Goal: Answer question/provide support

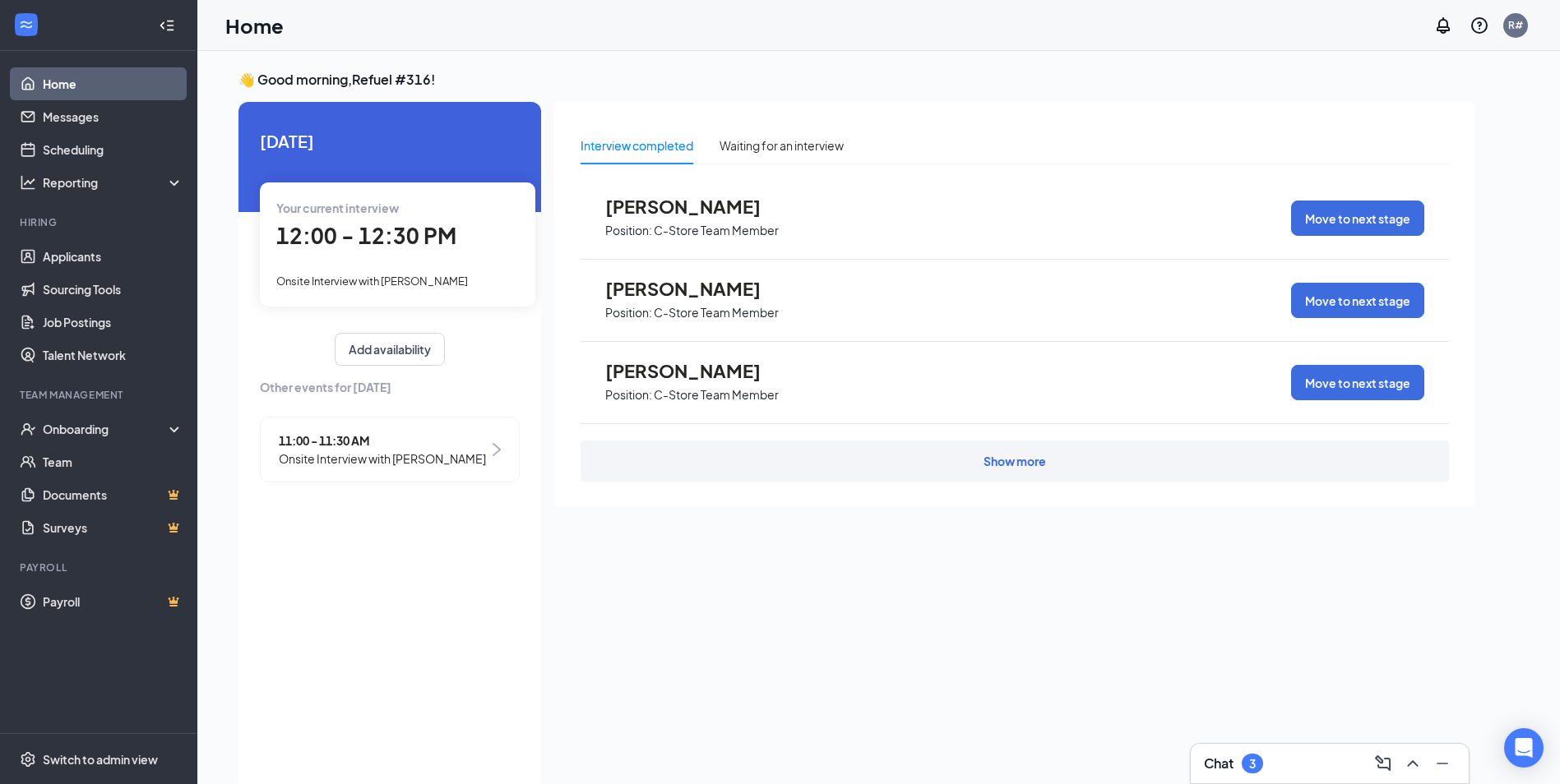
click at [382, 222] on span "12:00 - 12:30 PM" at bounding box center [367, 235] width 180 height 27
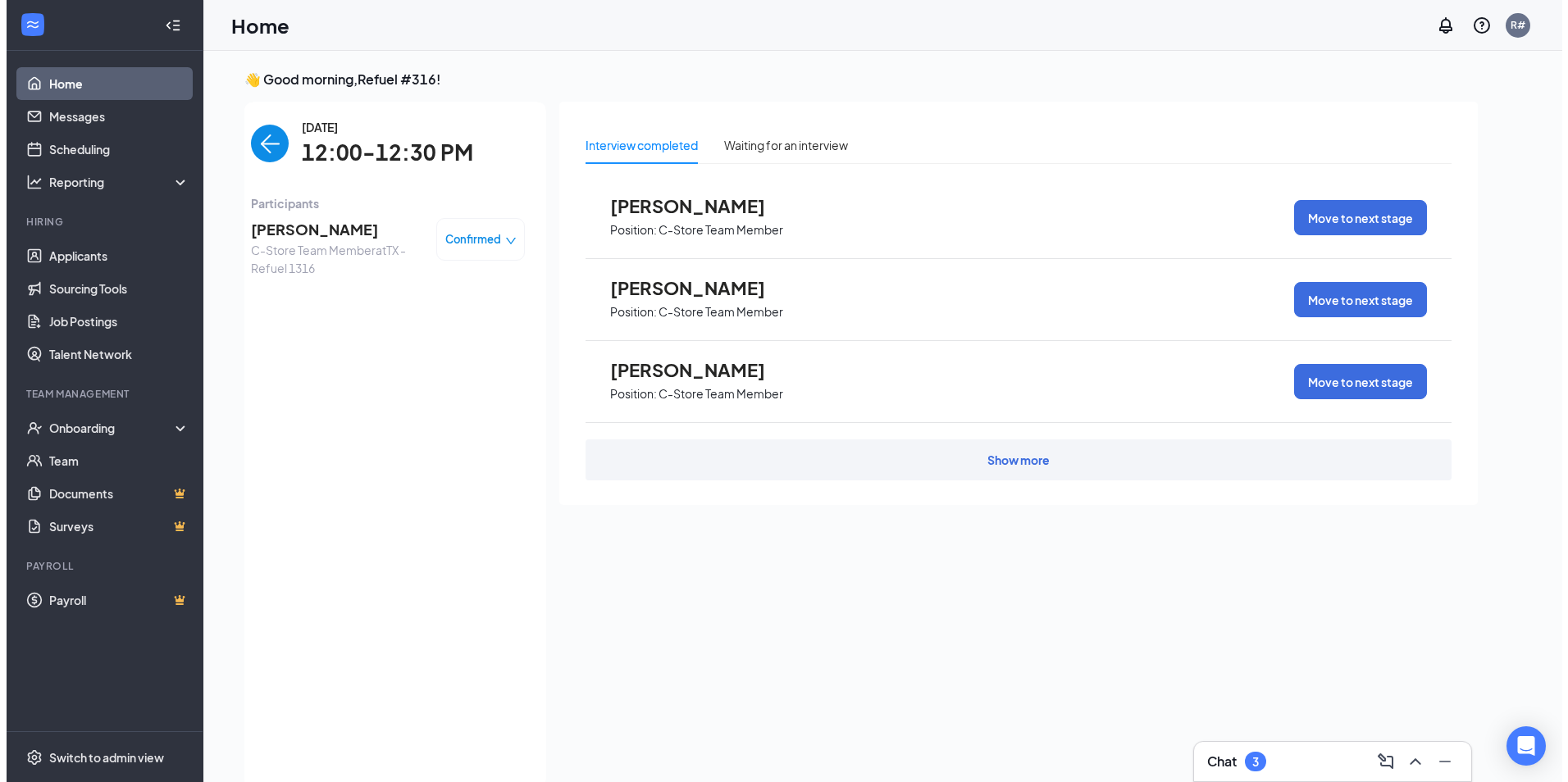
scroll to position [7, 0]
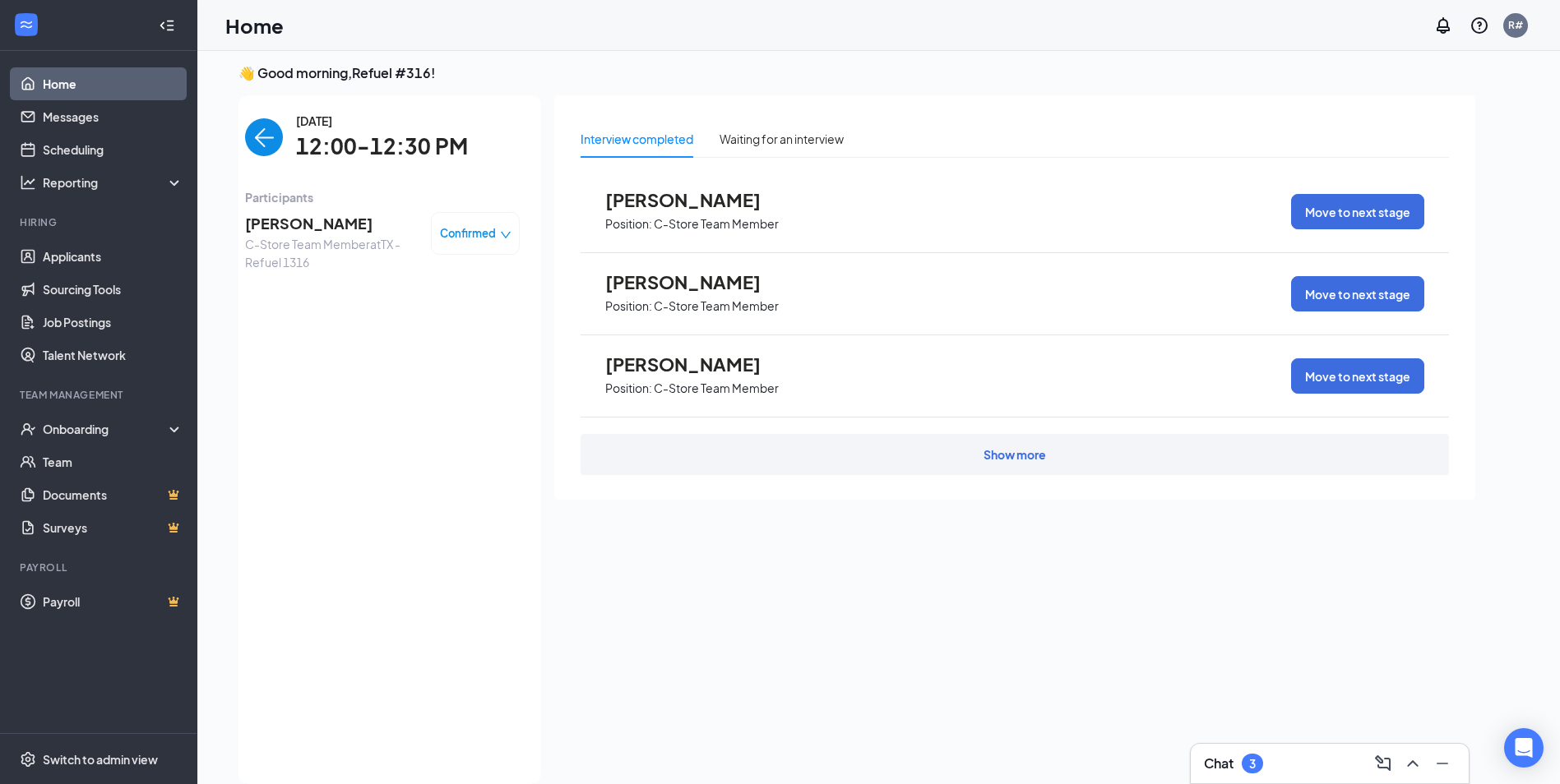
click at [336, 218] on span "[PERSON_NAME]" at bounding box center [331, 223] width 173 height 23
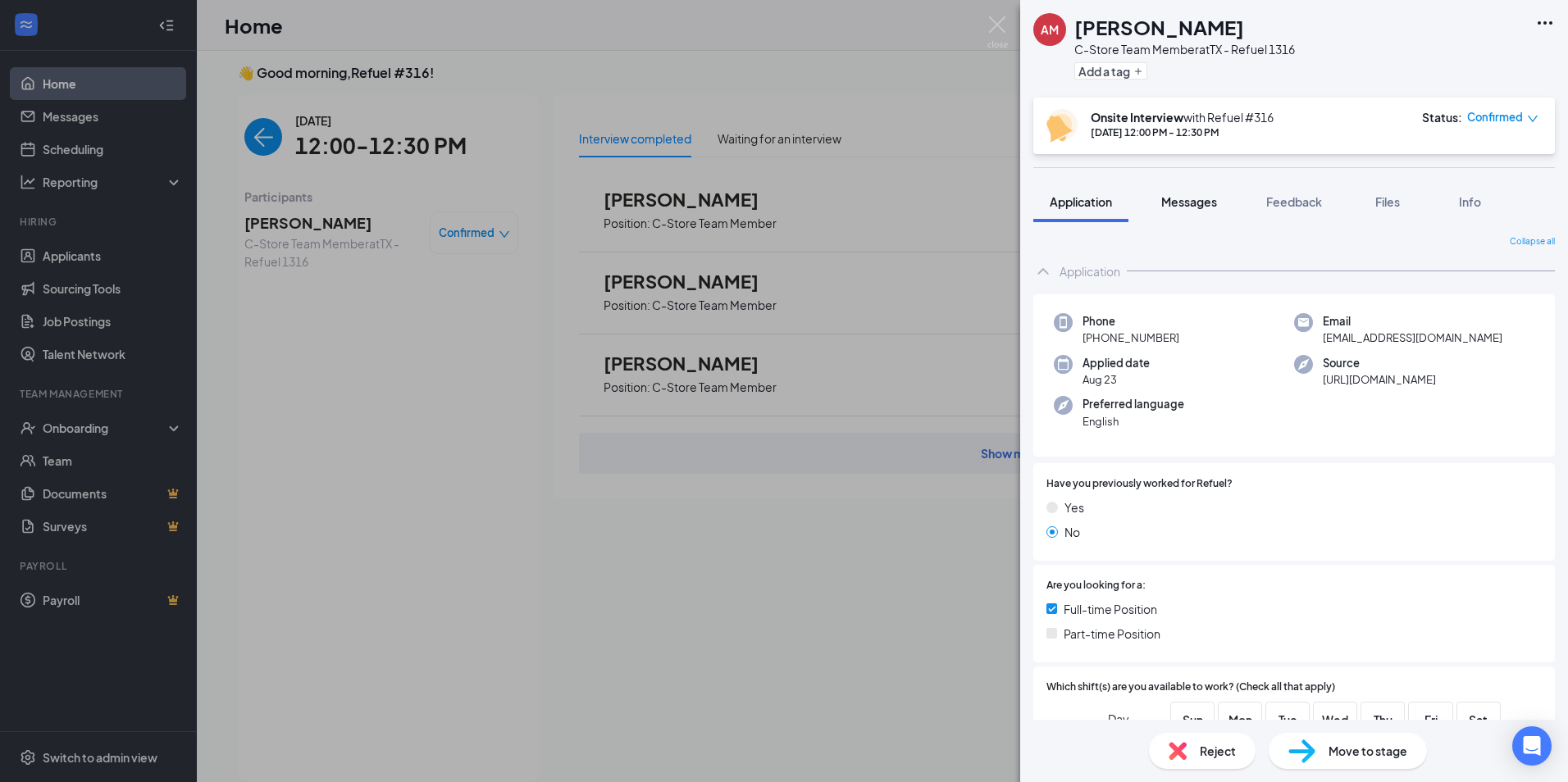
click at [1194, 210] on button "Messages" at bounding box center [1189, 202] width 89 height 41
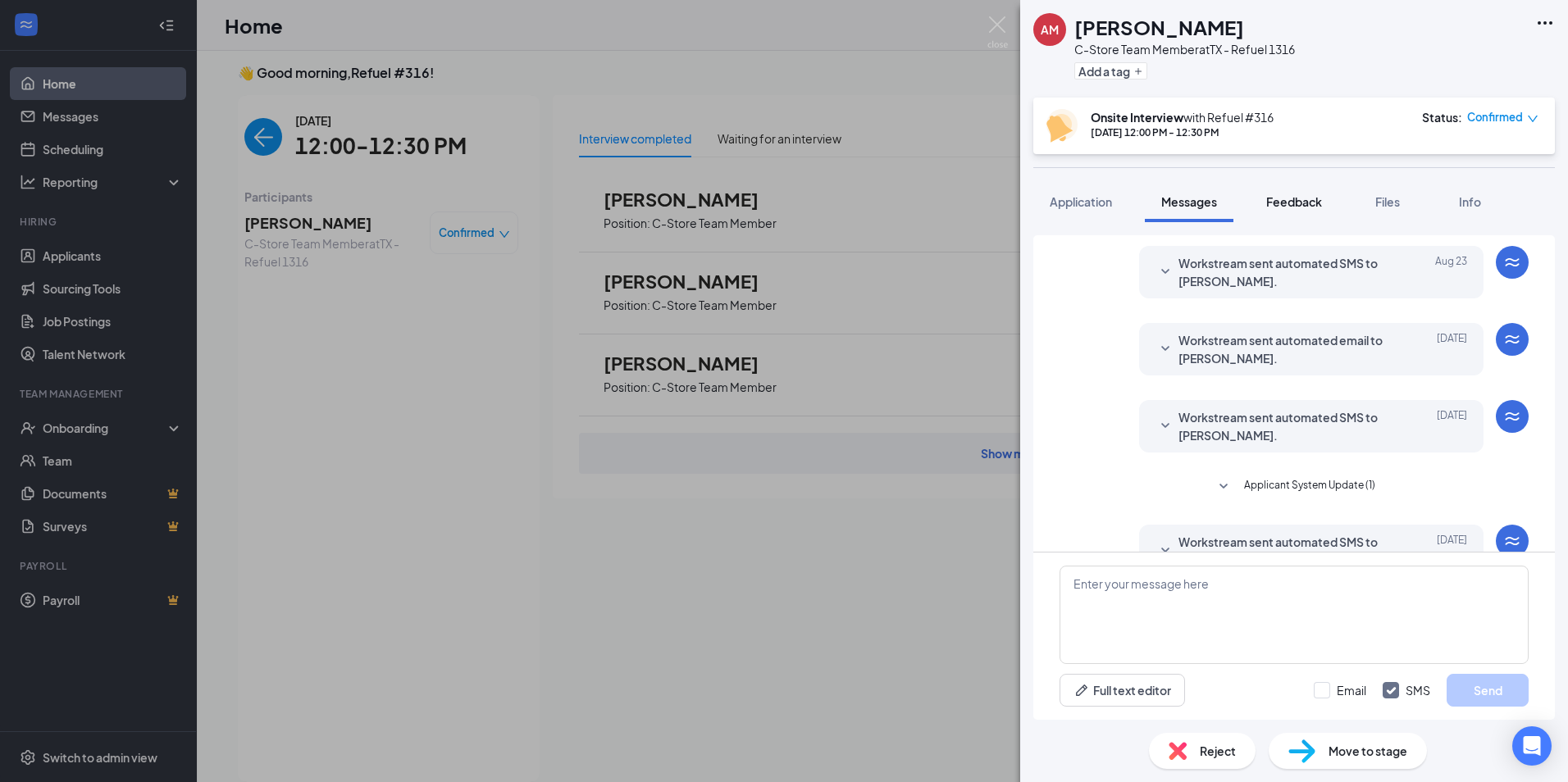
scroll to position [447, 0]
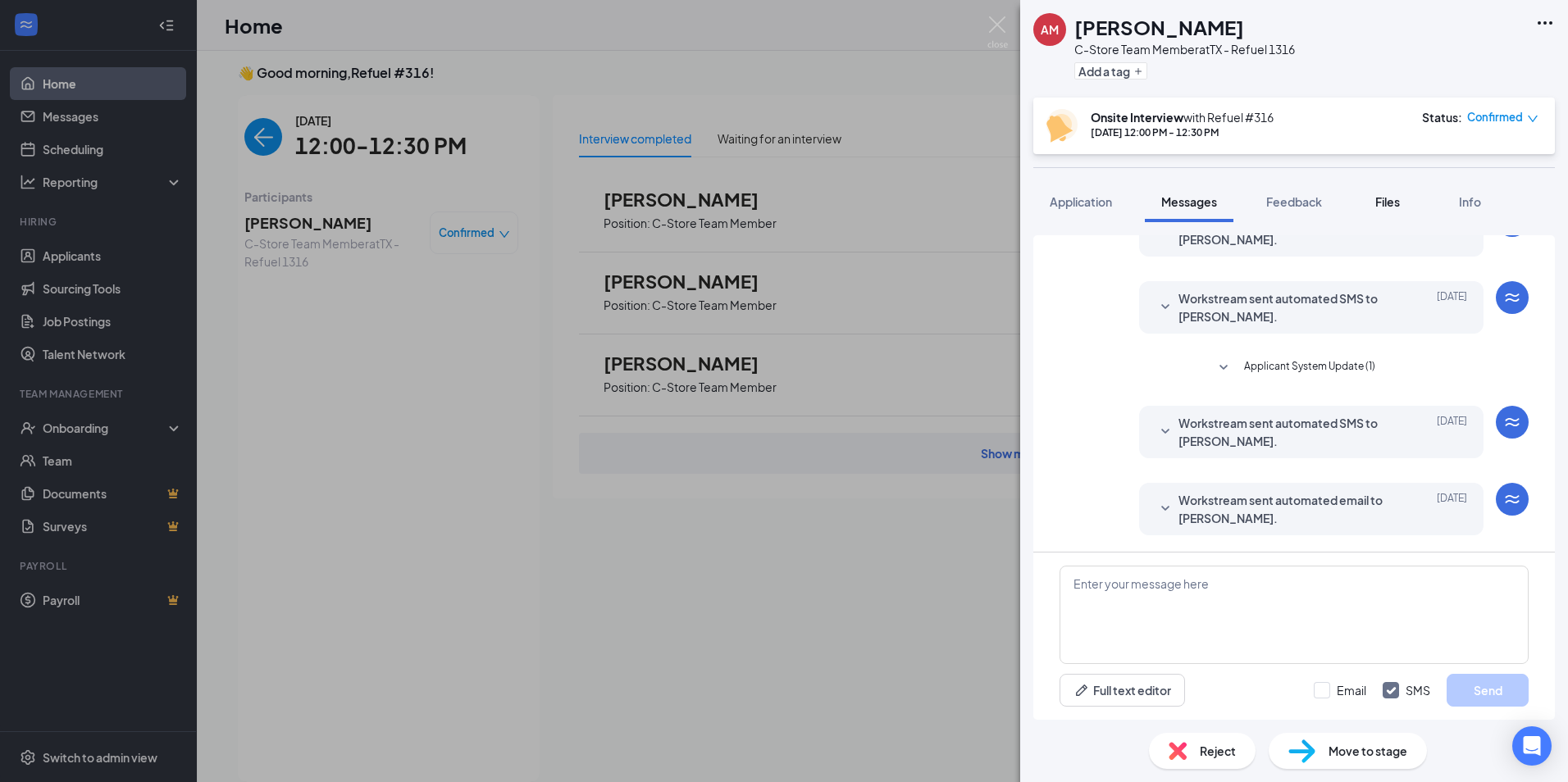
click at [1378, 209] on span "Files" at bounding box center [1388, 201] width 25 height 15
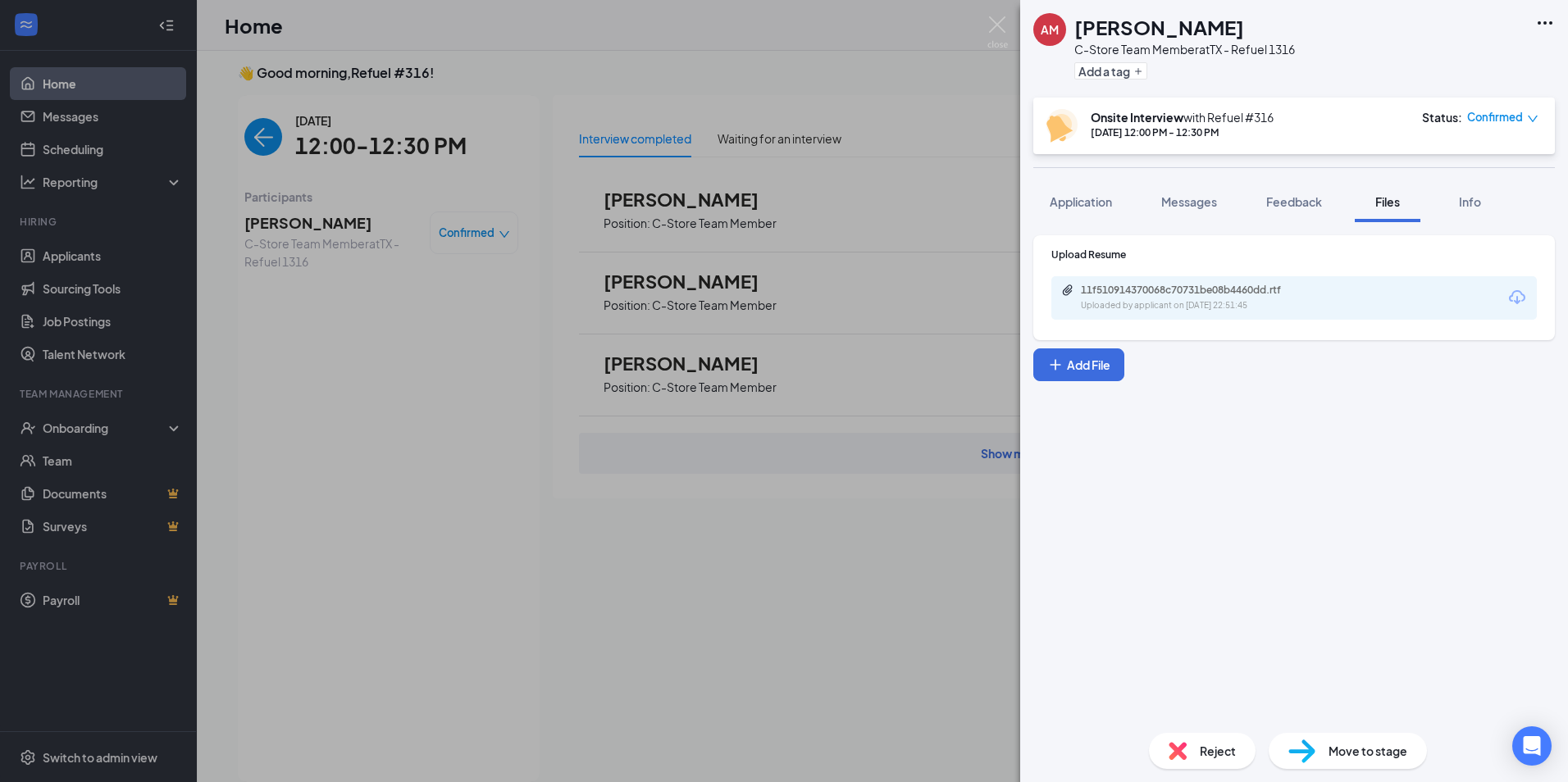
click at [1370, 296] on div "11f510914370068c70731be08b4460dd.rtf Uploaded by applicant on [DATE] 22:51:45" at bounding box center [1294, 297] width 486 height 43
click at [1272, 298] on div "11f510914370068c70731be08b4460dd.rtf Uploaded by applicant on [DATE] 22:51:45" at bounding box center [1194, 297] width 266 height 28
click at [1462, 28] on div "AM [PERSON_NAME] C-Store Team Member at [GEOGRAPHIC_DATA] - Refuel 1316 Add a t…" at bounding box center [1294, 48] width 548 height 97
click at [1185, 205] on span "Messages" at bounding box center [1189, 201] width 56 height 15
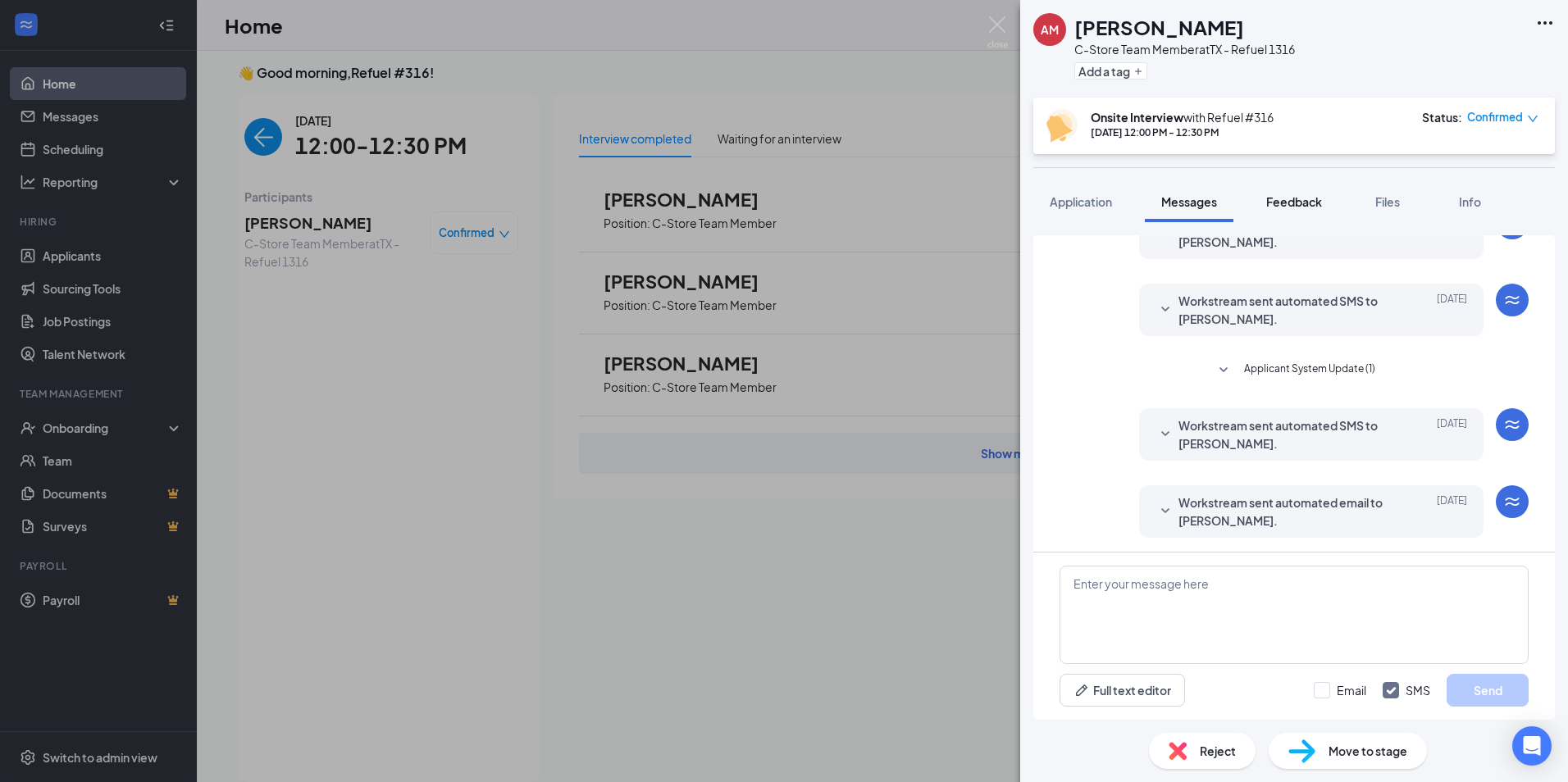
scroll to position [447, 0]
click at [1312, 205] on span "Feedback" at bounding box center [1294, 201] width 56 height 15
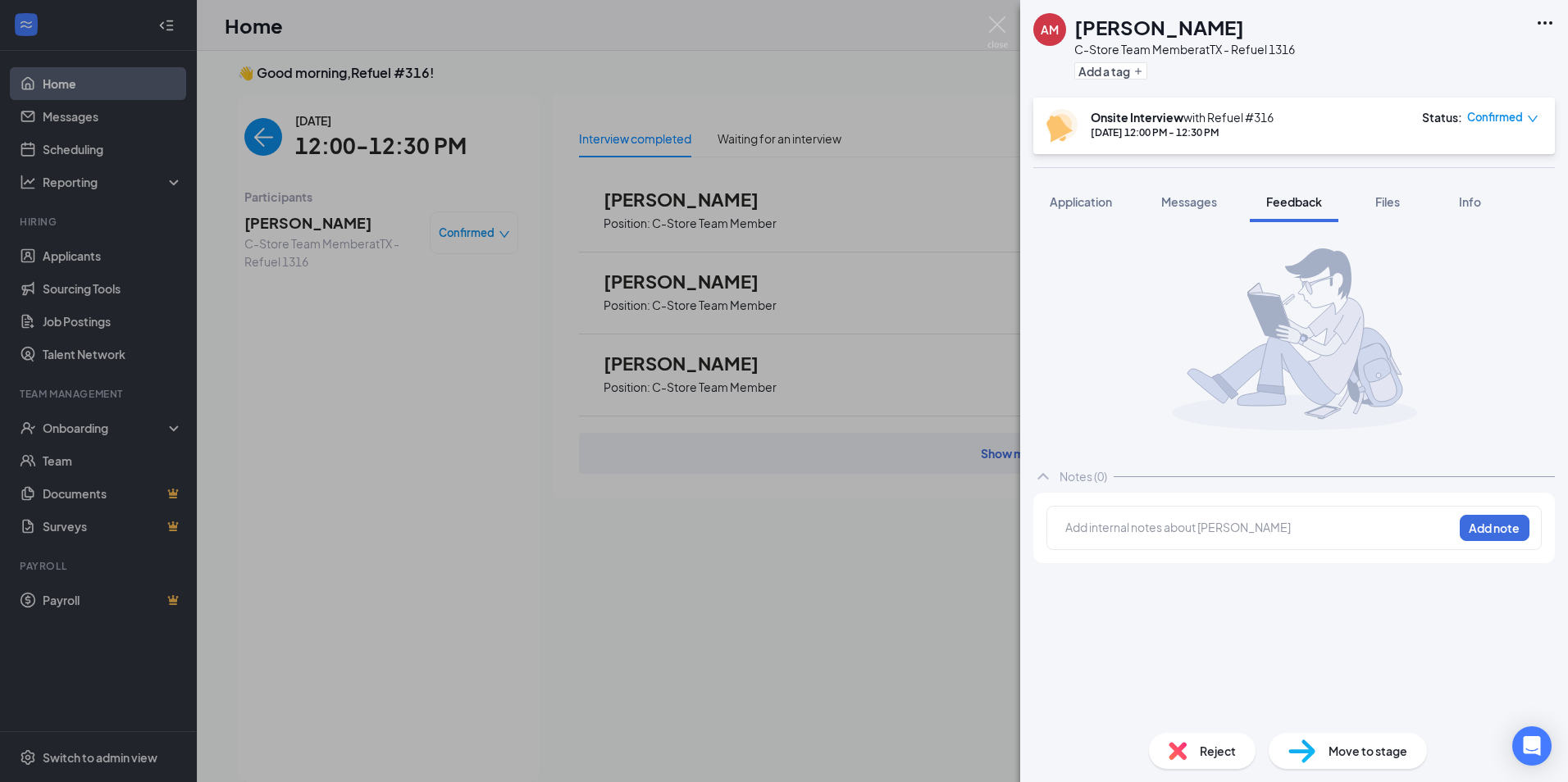
click at [1076, 205] on span "Application" at bounding box center [1081, 201] width 62 height 15
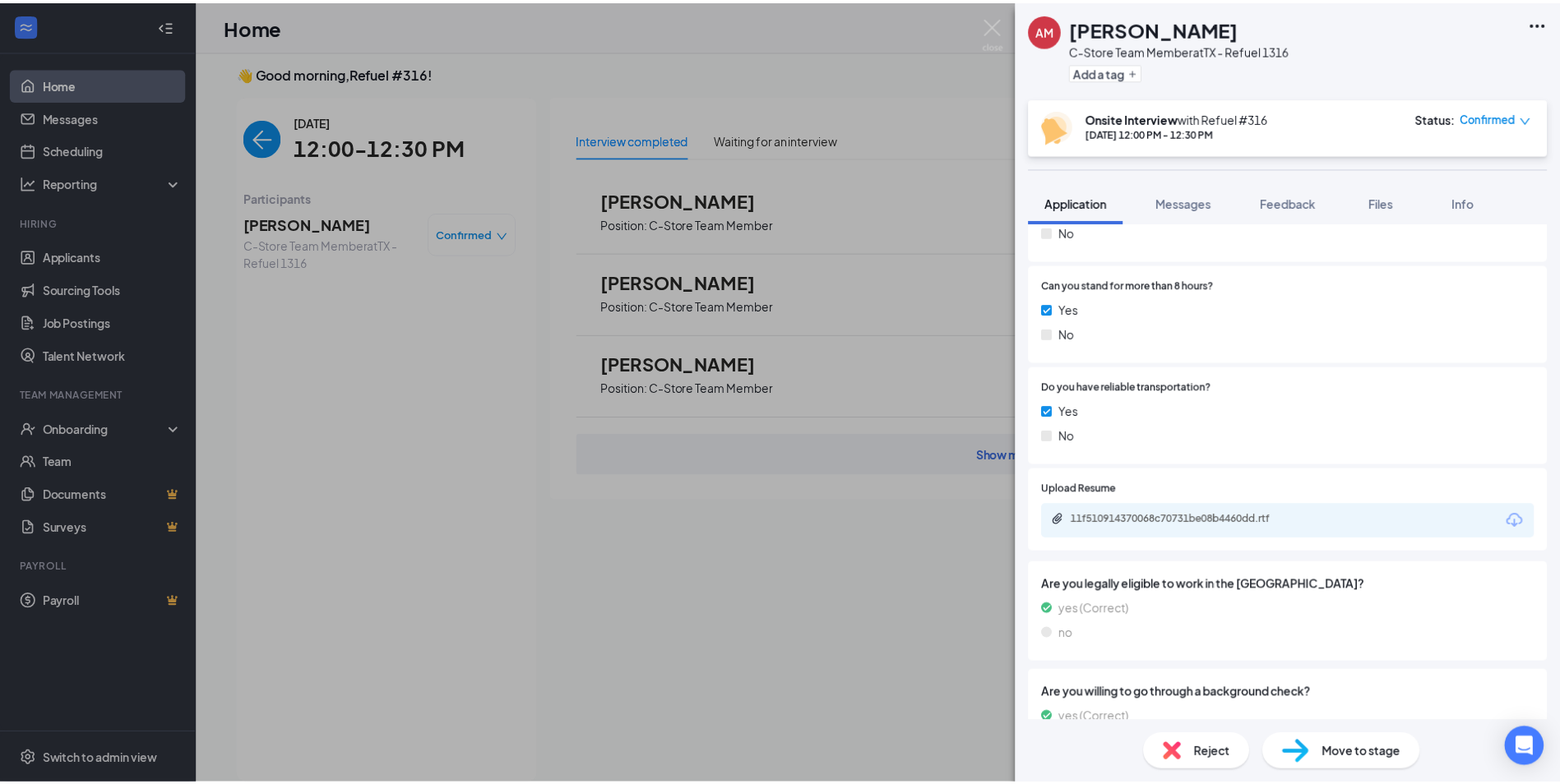
scroll to position [793, 0]
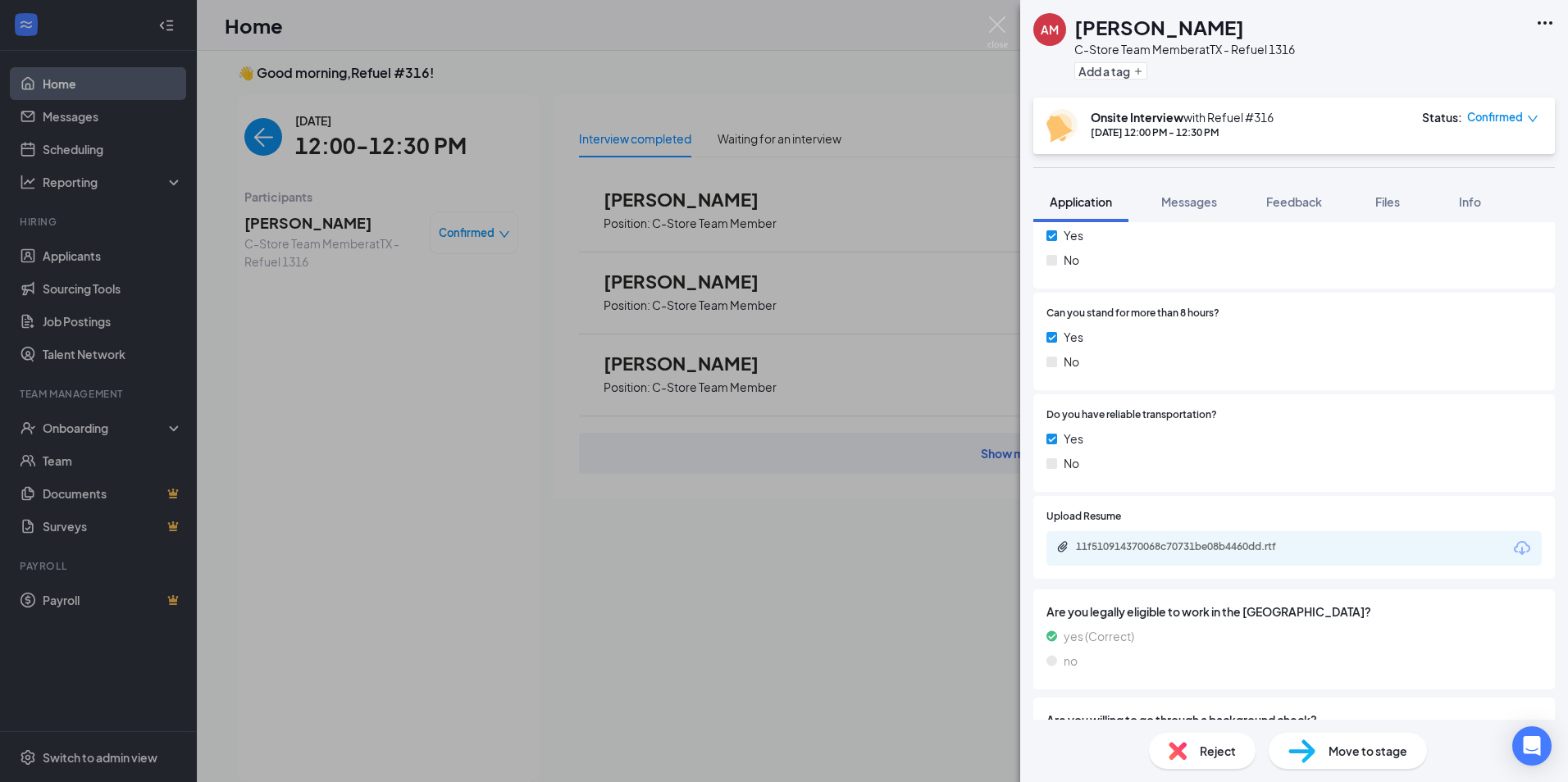
click at [932, 485] on div "AM [PERSON_NAME] C-Store Team Member at [GEOGRAPHIC_DATA] - Refuel 1316 Add a t…" at bounding box center [784, 391] width 1568 height 782
click at [705, 676] on div "AM [PERSON_NAME] C-Store Team Member at [GEOGRAPHIC_DATA] - Refuel 1316 Add a t…" at bounding box center [784, 391] width 1568 height 782
click at [731, 647] on div "AM [PERSON_NAME] C-Store Team Member at [GEOGRAPHIC_DATA] - Refuel 1316 Add a t…" at bounding box center [784, 391] width 1568 height 782
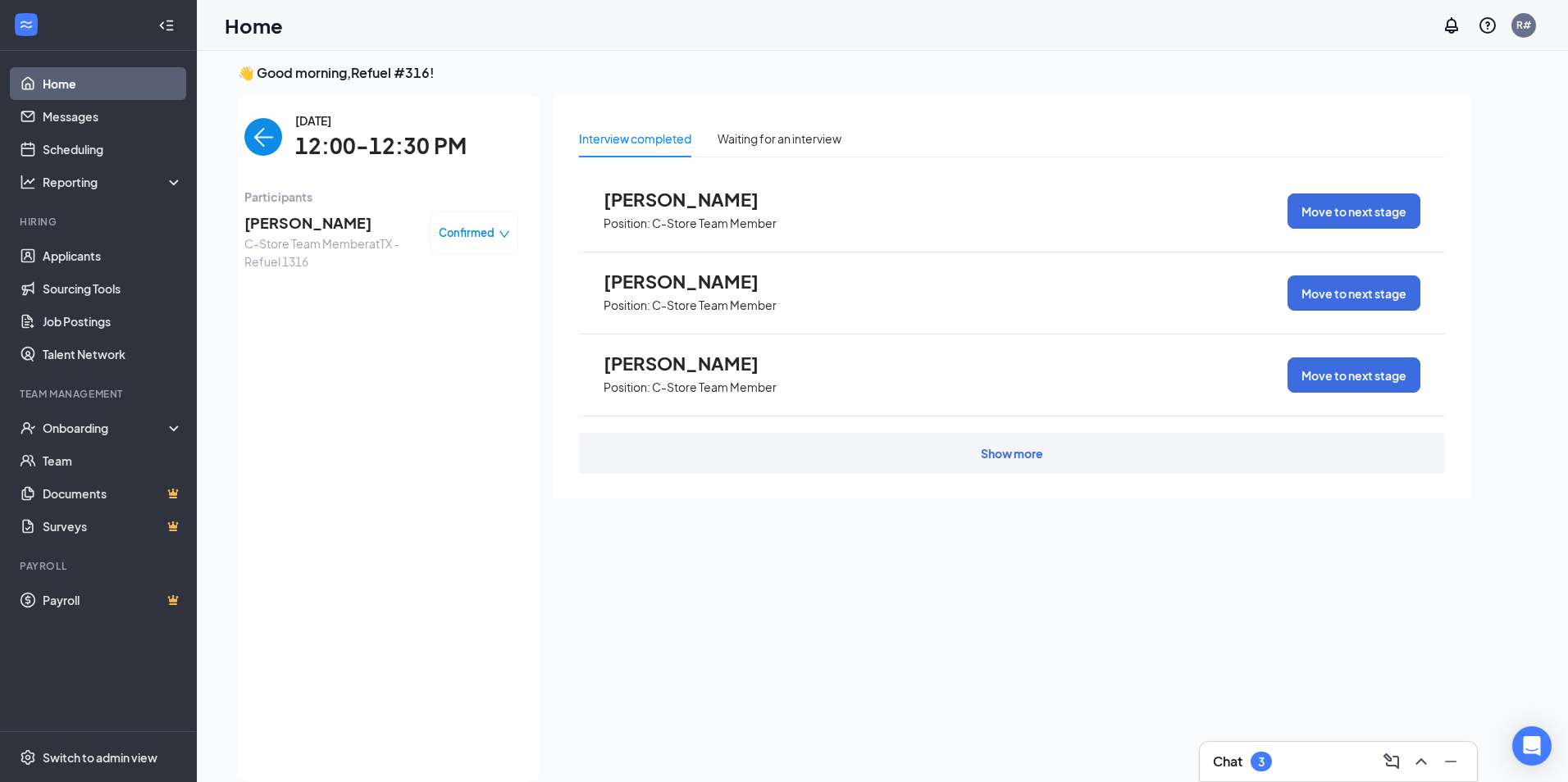
click at [1005, 36] on div "Home R#" at bounding box center [882, 25] width 1371 height 51
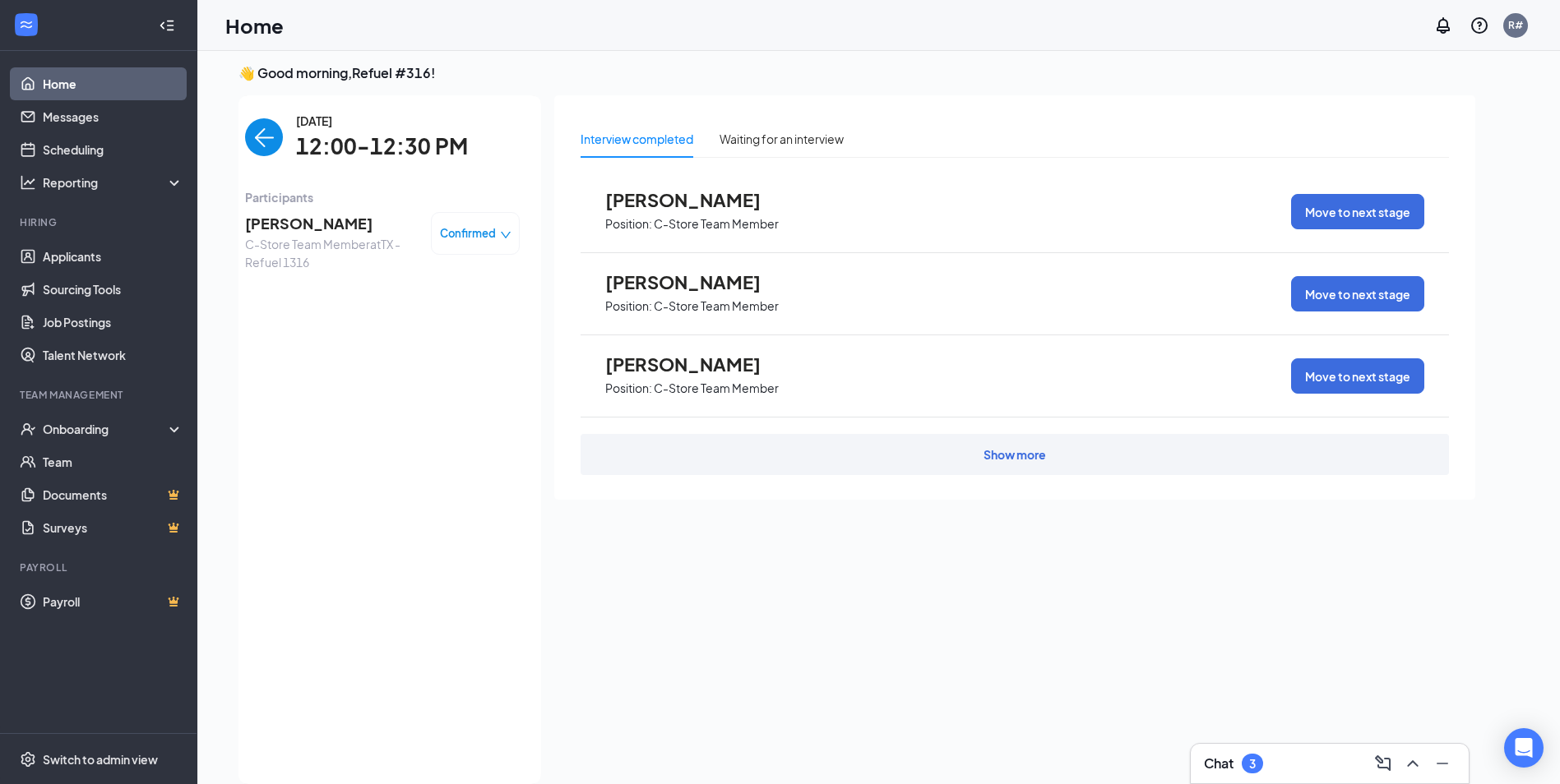
click at [1237, 762] on div "Chat 3" at bounding box center [1233, 763] width 59 height 20
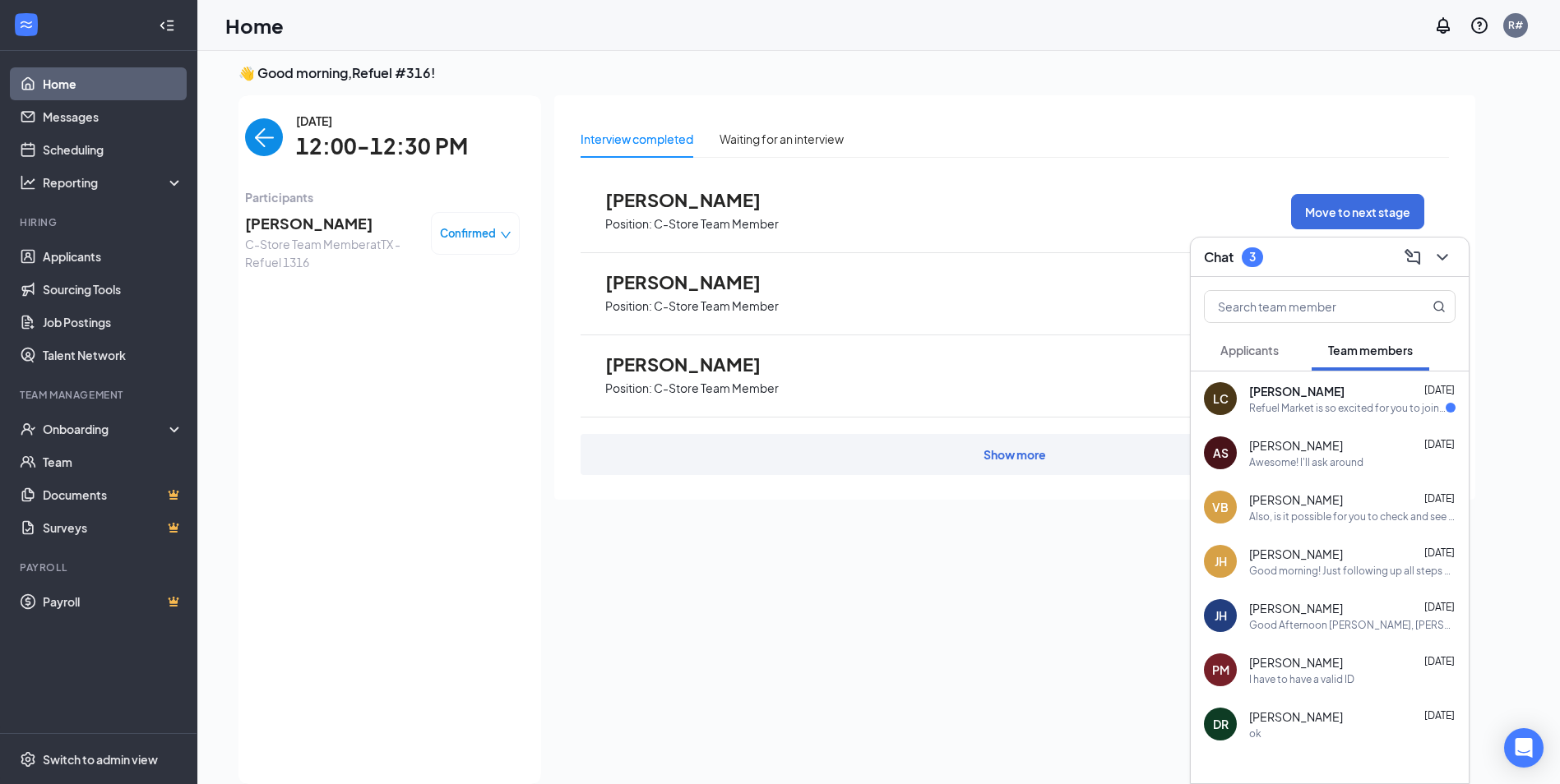
click at [1360, 409] on div "Refuel Market is so excited for you to join our team! Do you know anyone else w…" at bounding box center [1346, 408] width 196 height 14
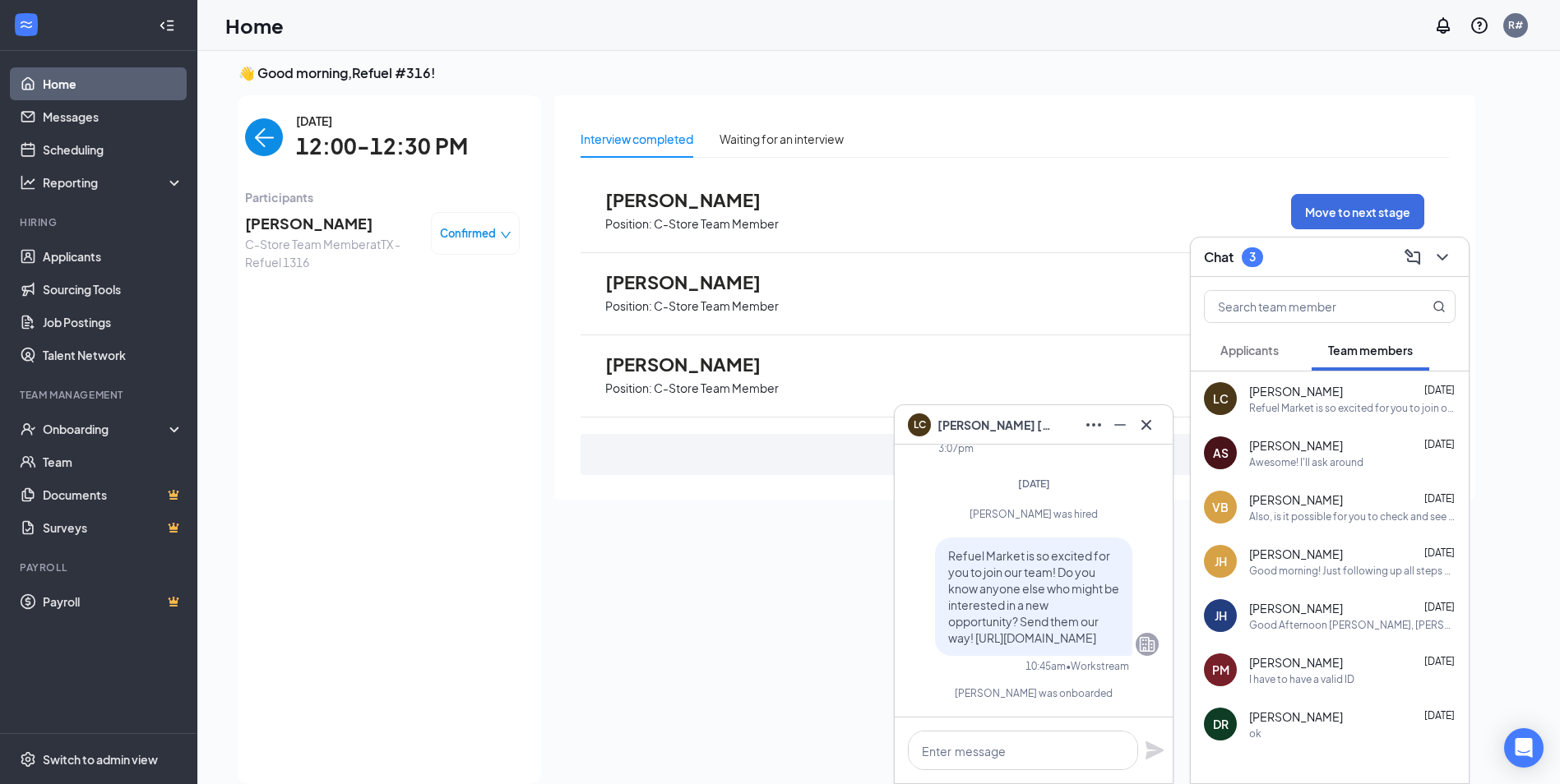
click at [1332, 521] on div "Also, is it possible for you to check and see why I didn't get the job...?" at bounding box center [1352, 517] width 207 height 14
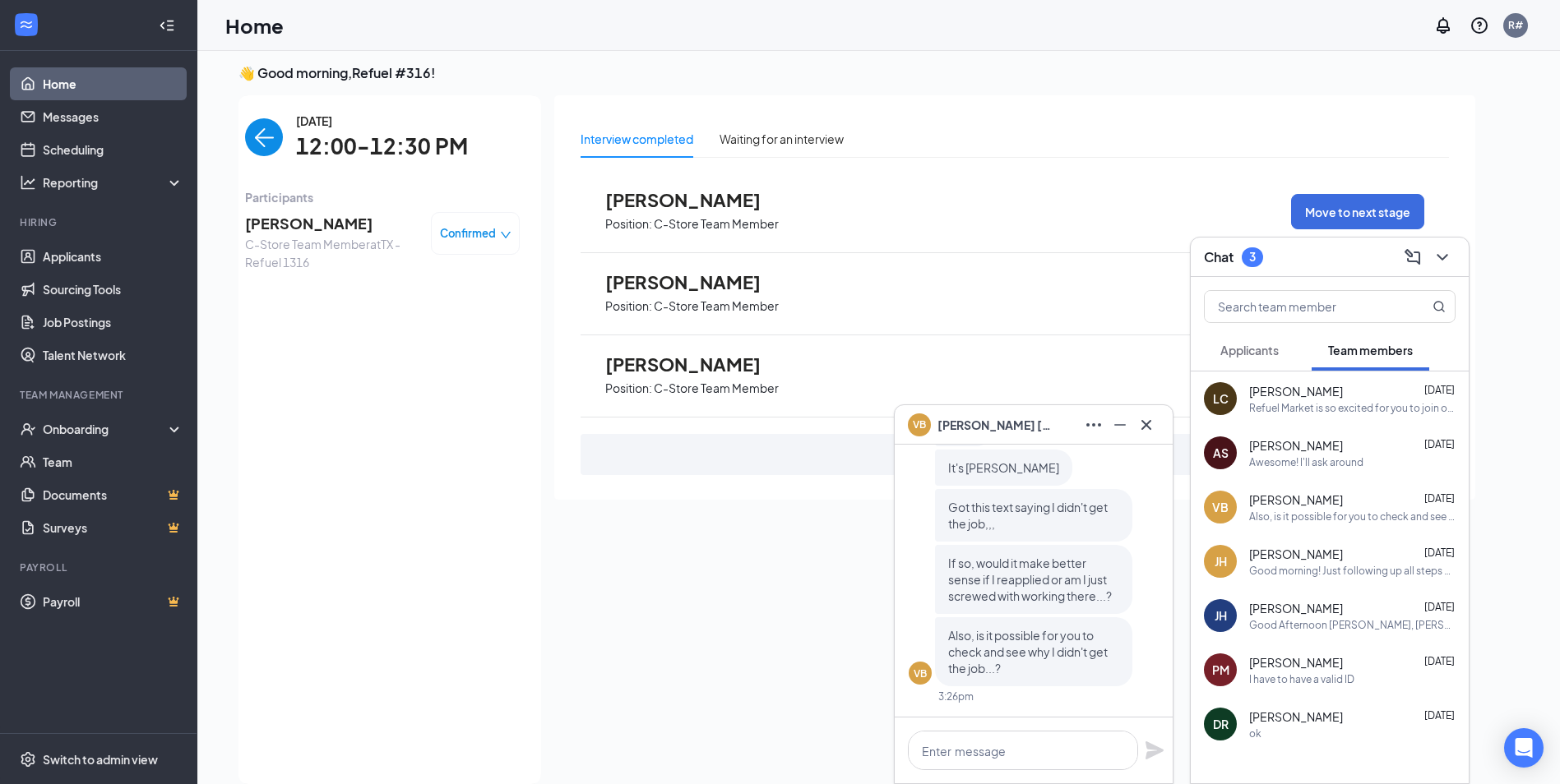
scroll to position [35, 0]
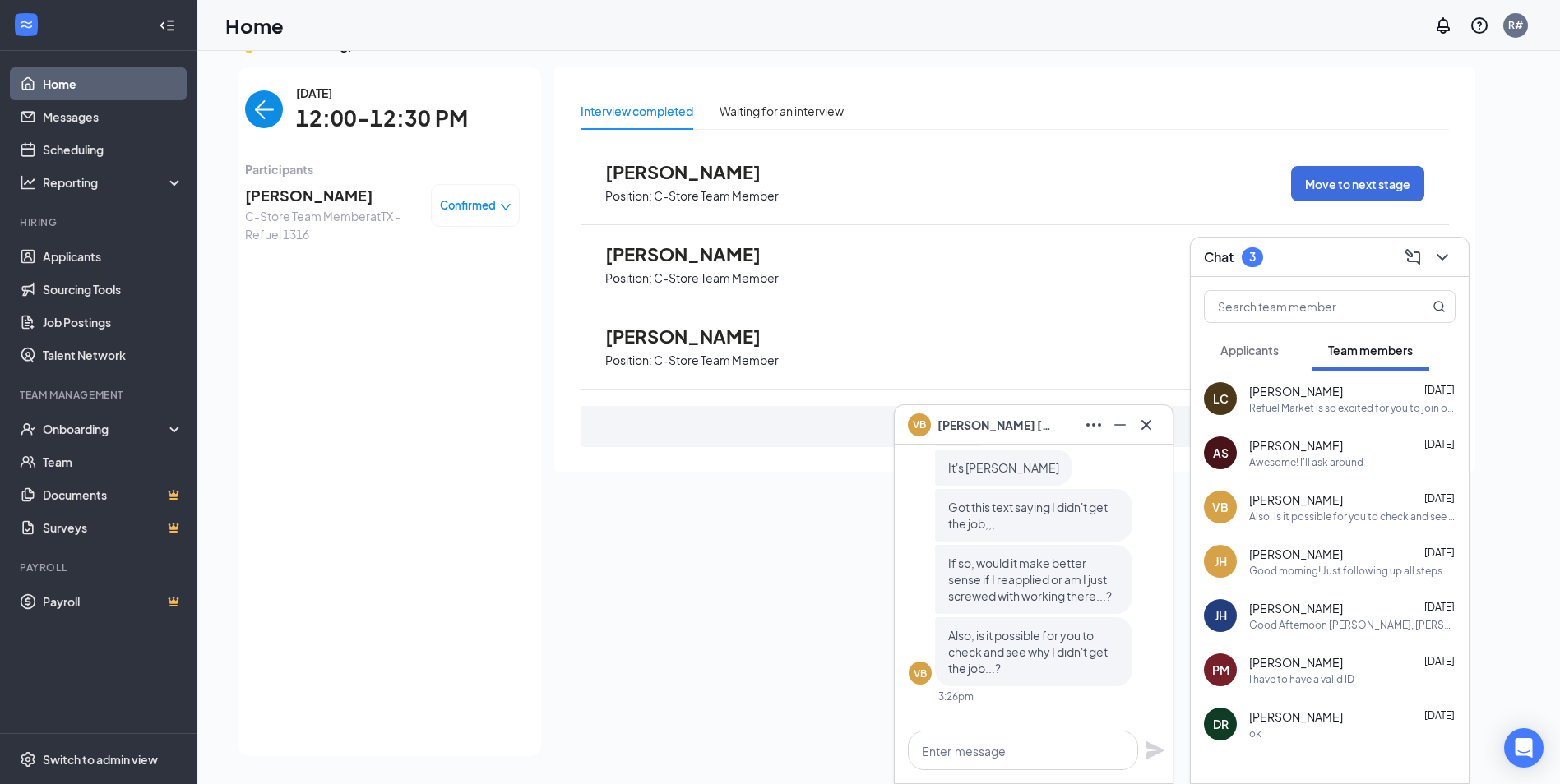
click at [1322, 606] on span "[PERSON_NAME]" at bounding box center [1295, 608] width 93 height 16
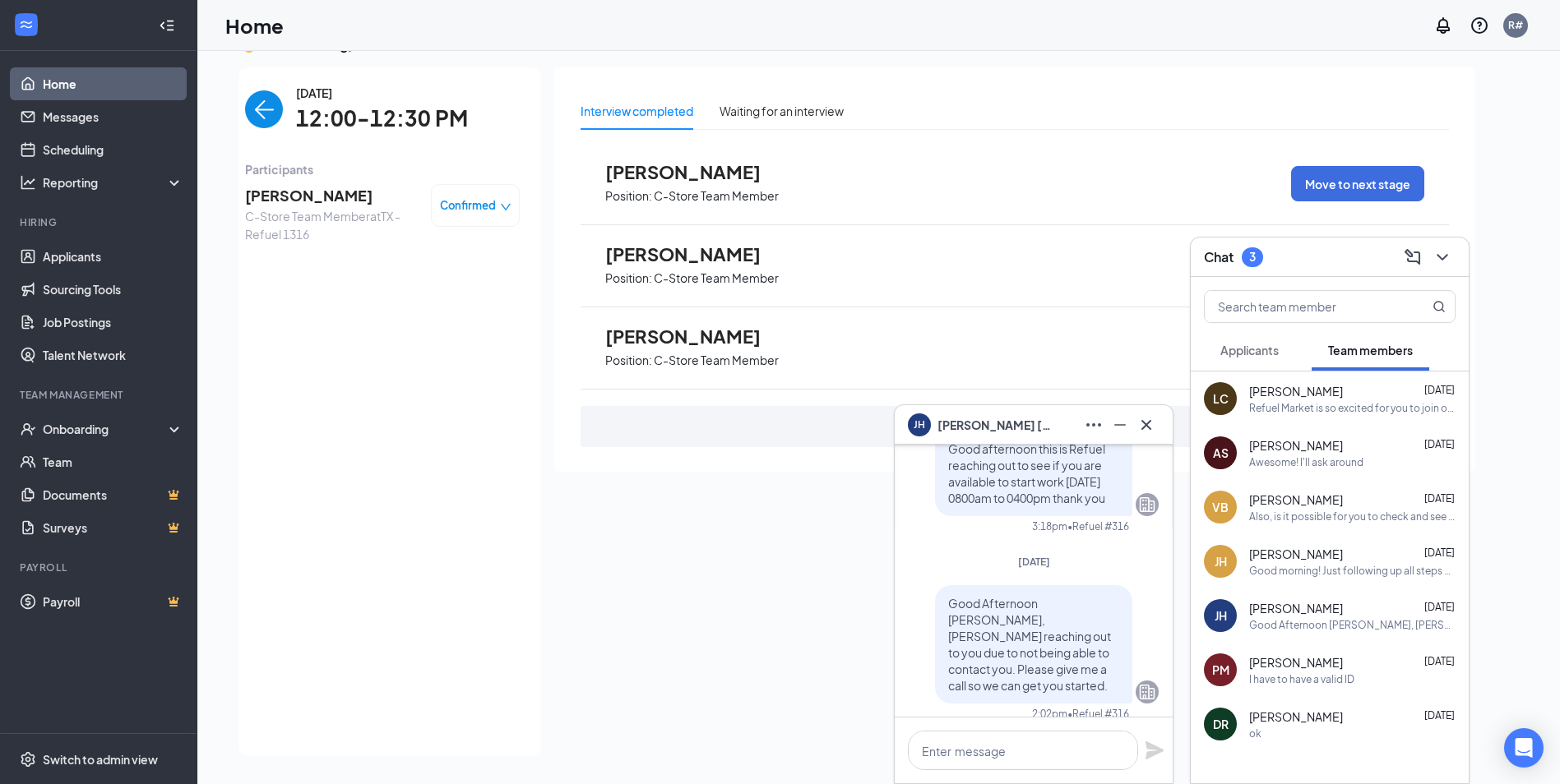
scroll to position [0, 0]
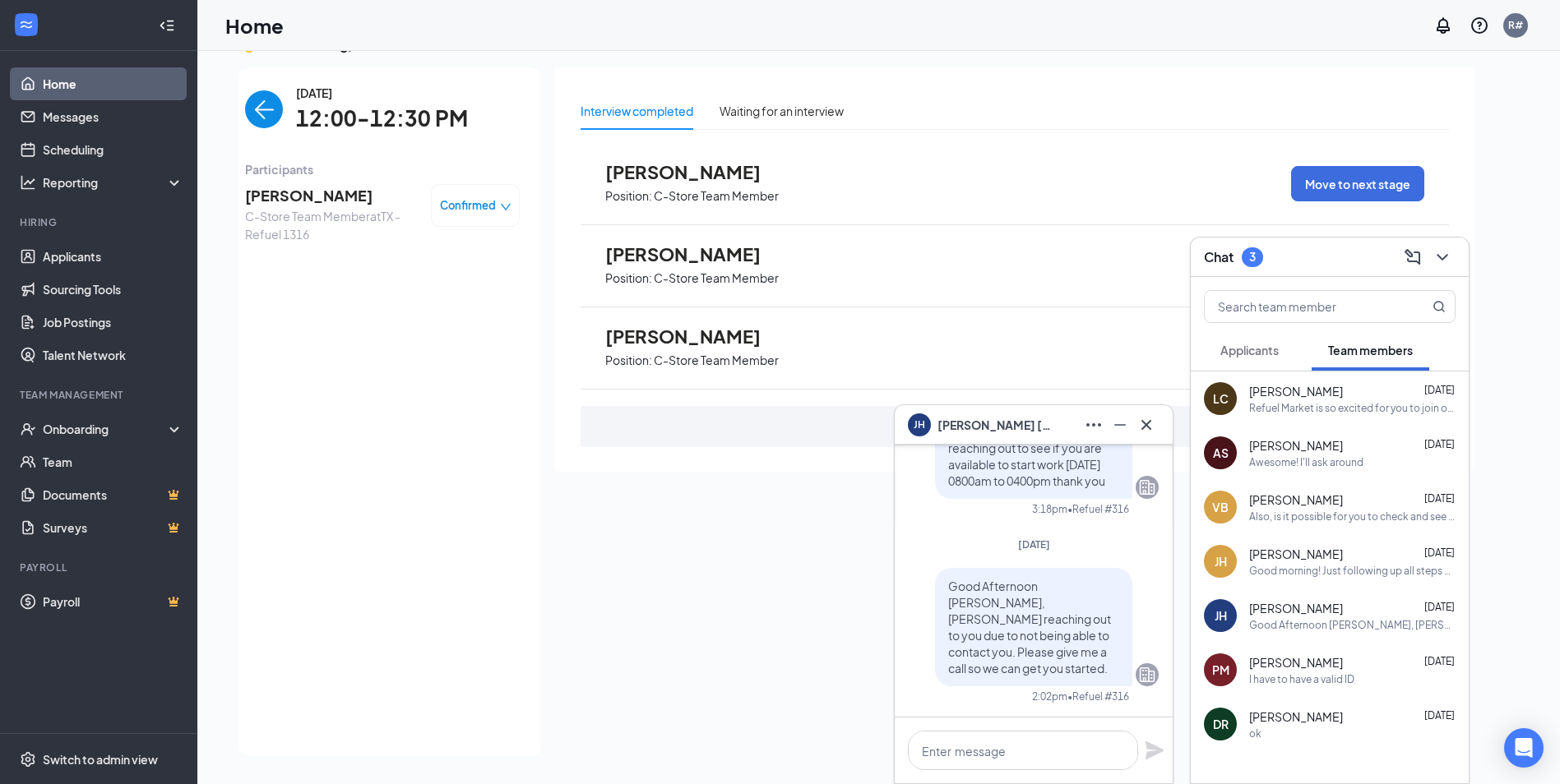
click at [1325, 679] on div "I have to have a valid ID" at bounding box center [1301, 679] width 105 height 14
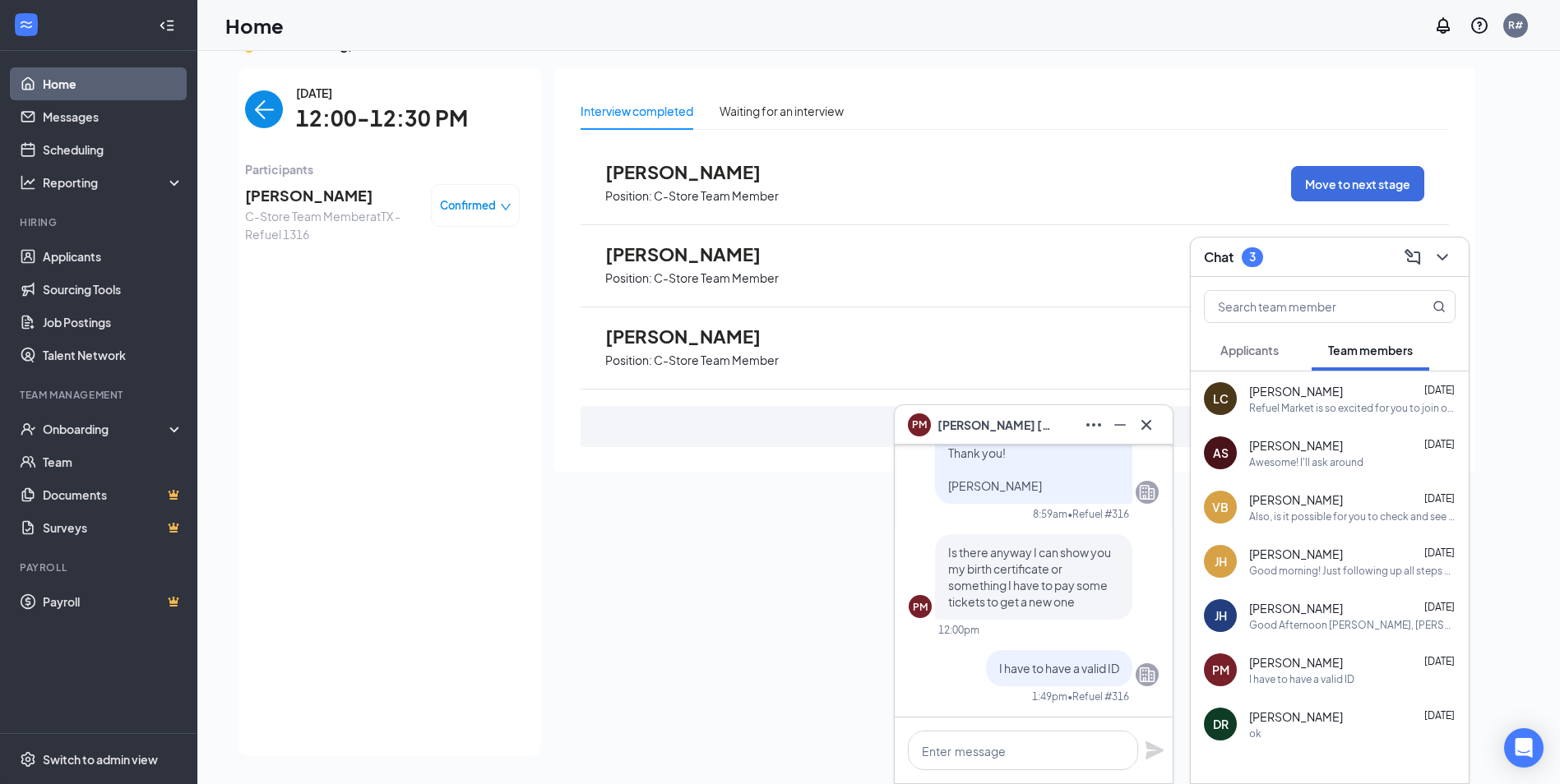
click at [783, 557] on div "Interview completed Waiting for an interview [PERSON_NAME] Position: C-Store Te…" at bounding box center [1014, 406] width 921 height 679
